Goal: Check status: Check status

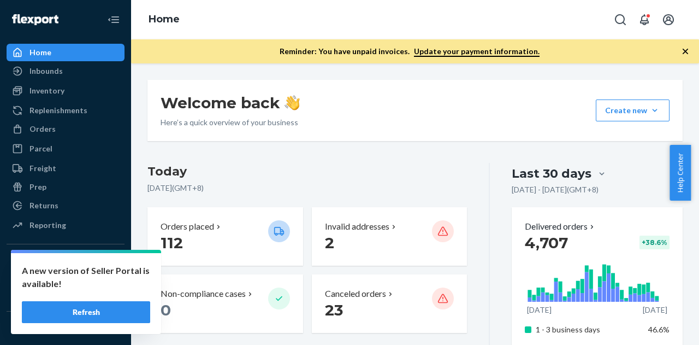
click at [686, 54] on icon "button" at bounding box center [685, 51] width 11 height 11
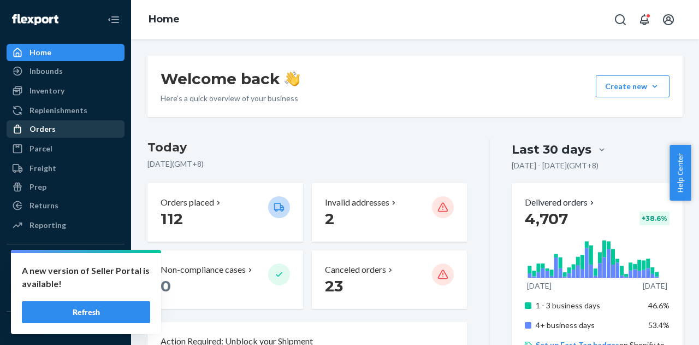
click at [60, 133] on div "Orders" at bounding box center [66, 128] width 116 height 15
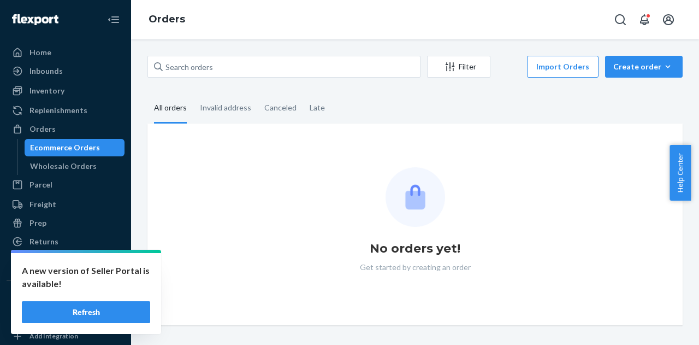
click at [69, 140] on div "Ecommerce Orders" at bounding box center [75, 147] width 98 height 15
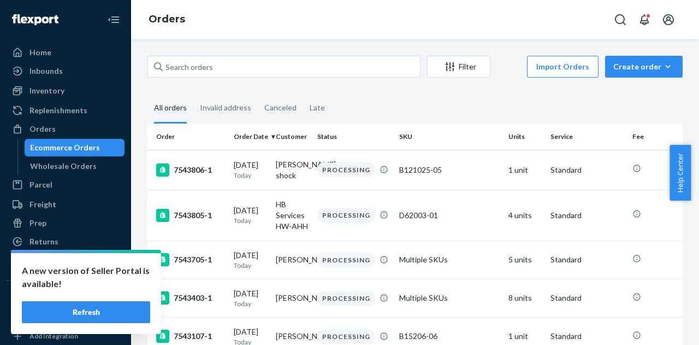
click at [202, 51] on div "Filter Import Orders Create order Ecommerce order Removal order All orders Inva…" at bounding box center [415, 191] width 568 height 305
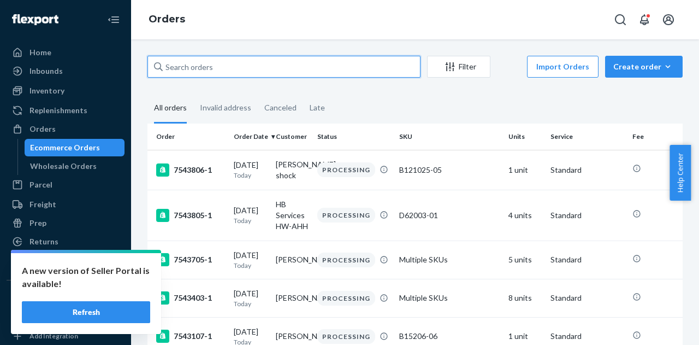
click at [213, 64] on input "text" at bounding box center [284, 67] width 273 height 22
paste input "[PERSON_NAME]"
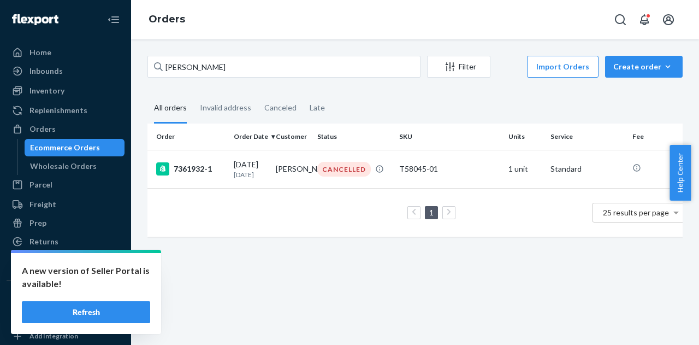
click at [281, 80] on div "[PERSON_NAME] Filter Import Orders Create order Ecommerce order Removal order A…" at bounding box center [415, 152] width 552 height 192
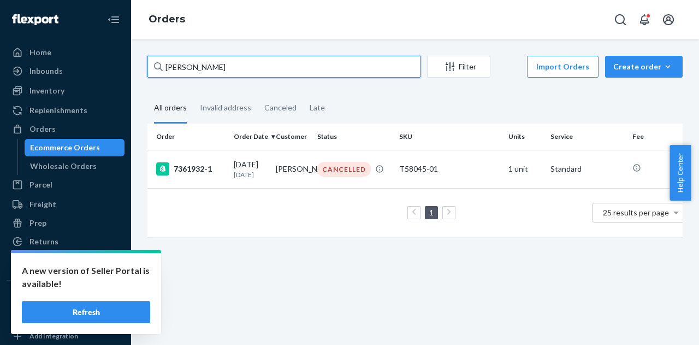
click at [287, 67] on input "[PERSON_NAME]" at bounding box center [284, 67] width 273 height 22
paste input "[PERSON_NAME]"
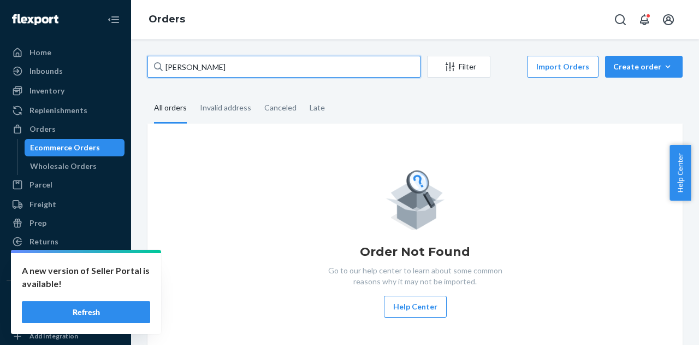
type input "[PERSON_NAME]"
click at [306, 60] on input "[PERSON_NAME]" at bounding box center [284, 67] width 273 height 22
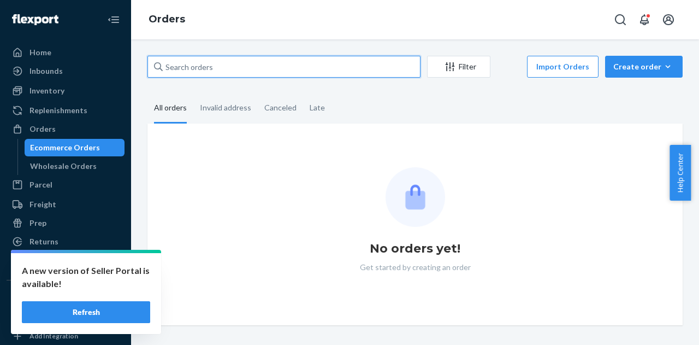
paste input "[PERSON_NAME]"
type input "[PERSON_NAME]"
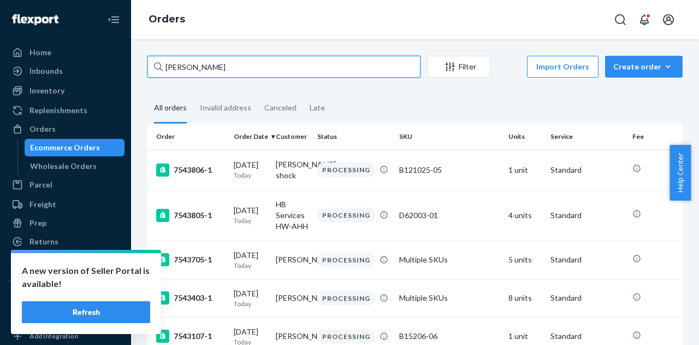
click at [327, 70] on input "[PERSON_NAME]" at bounding box center [284, 67] width 273 height 22
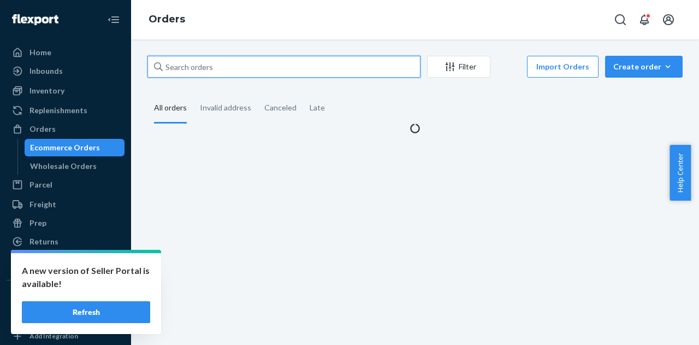
paste input "[PERSON_NAME]"
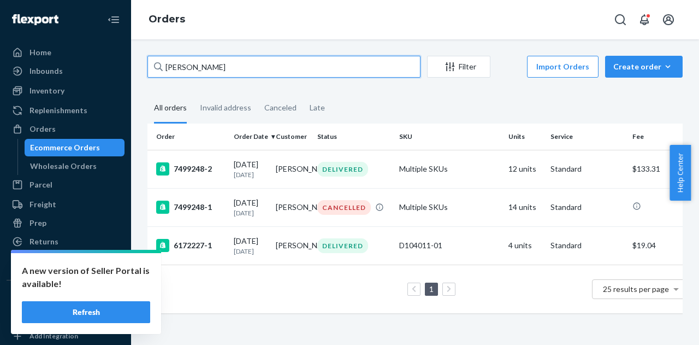
type input "[PERSON_NAME]"
